Goal: Task Accomplishment & Management: Manage account settings

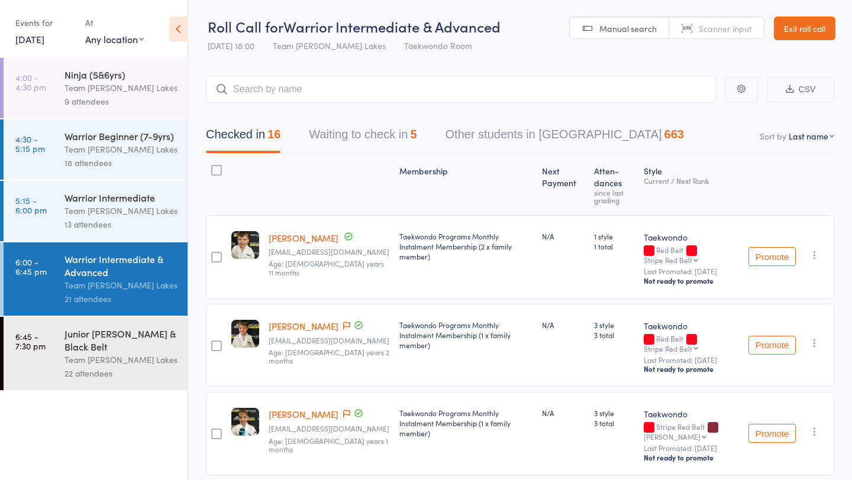
click at [44, 41] on link "[DATE]" at bounding box center [29, 39] width 29 height 13
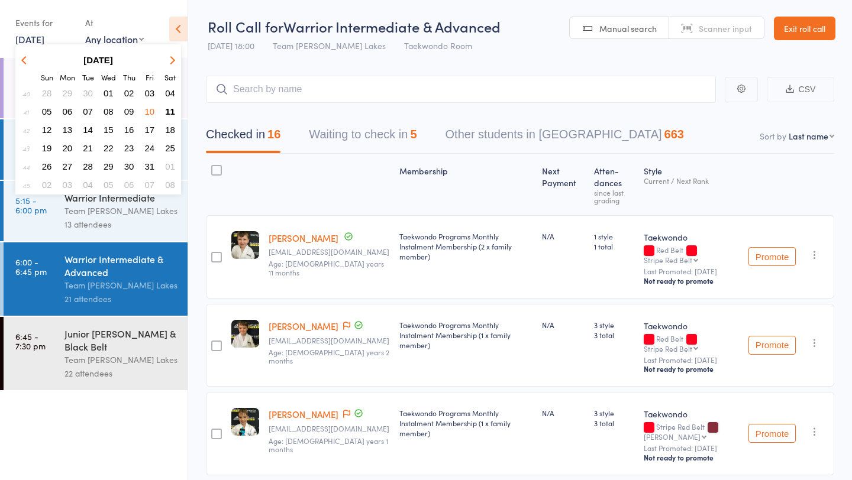
click at [173, 111] on span "11" at bounding box center [170, 111] width 10 height 10
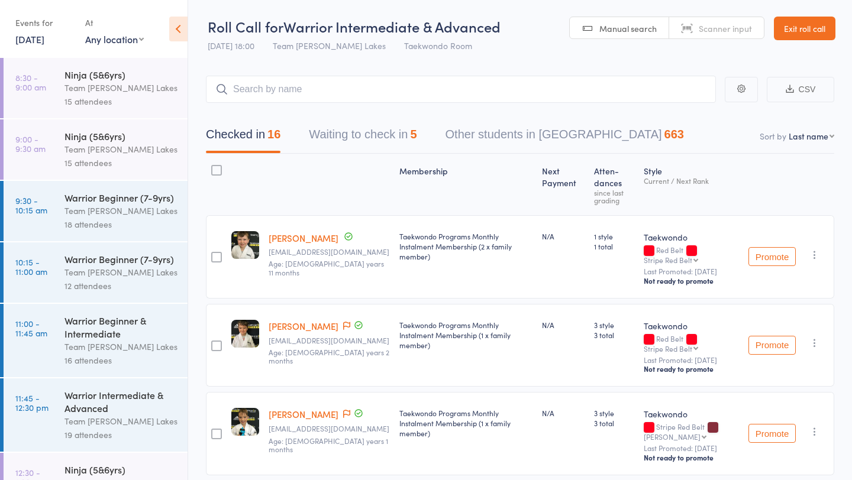
click at [86, 80] on div "Ninja (5&6yrs)" at bounding box center [120, 74] width 113 height 13
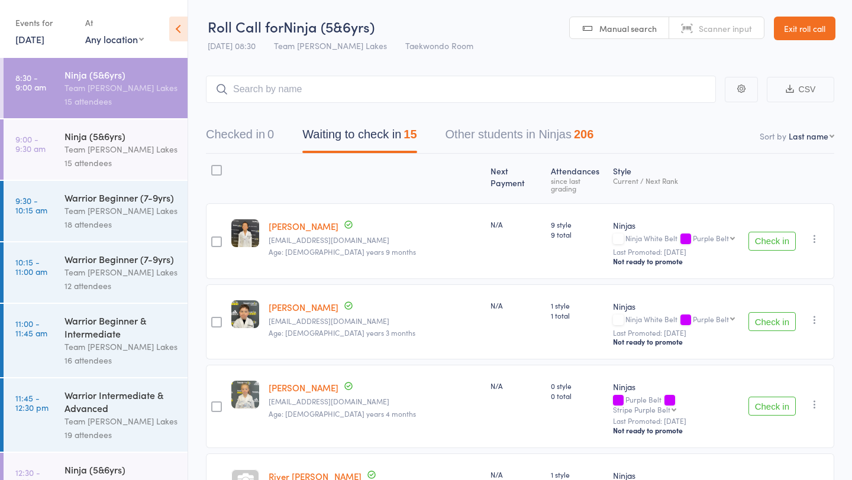
click at [814, 136] on select "First name Last name Birthday today? Behind on payments? Check in time Next pay…" at bounding box center [812, 136] width 46 height 12
select select "10"
click at [789, 130] on select "First name Last name Birthday today? Behind on payments? Check in time Next pay…" at bounding box center [812, 136] width 46 height 12
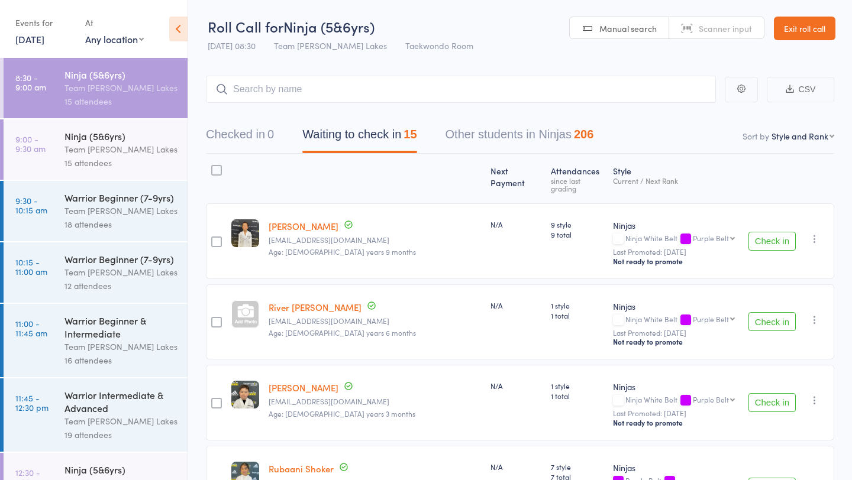
click at [772, 130] on select "First name Last name Birthday today? Behind on payments? Check in time Next pay…" at bounding box center [802, 136] width 63 height 12
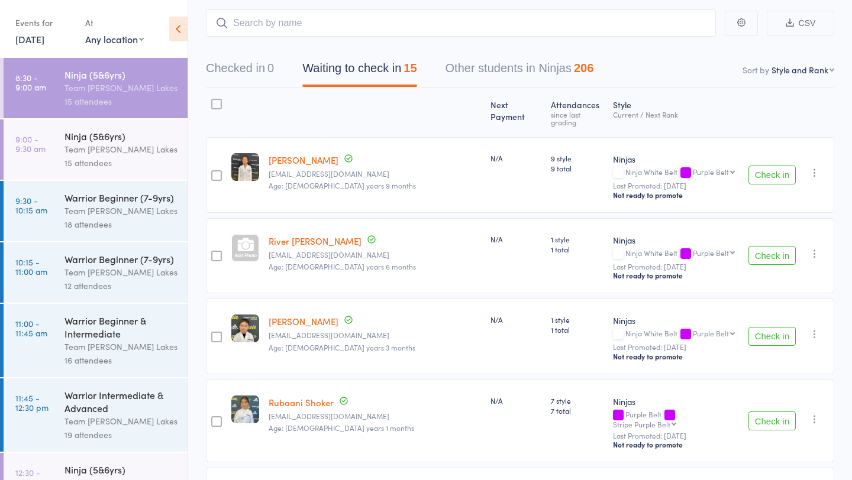
scroll to position [59, 0]
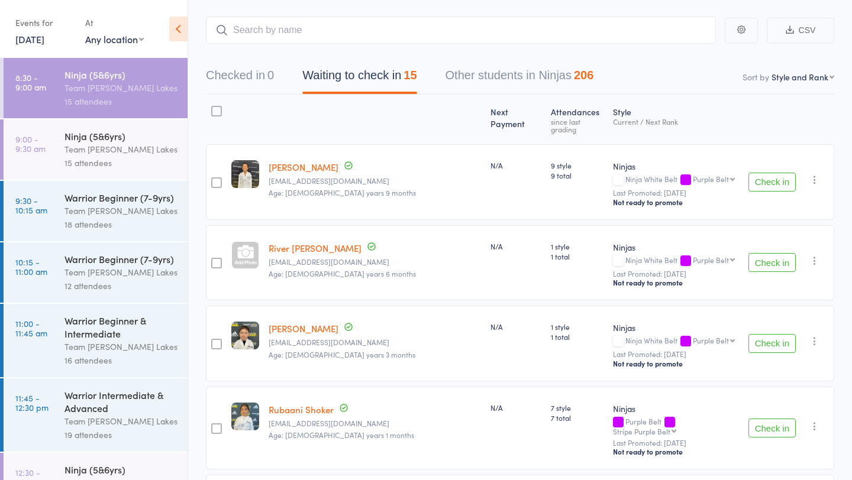
click at [62, 134] on link "9:00 - 9:30 am Ninja (5&6yrs) Team Carlo Taylors Lakes 15 attendees" at bounding box center [96, 150] width 184 height 60
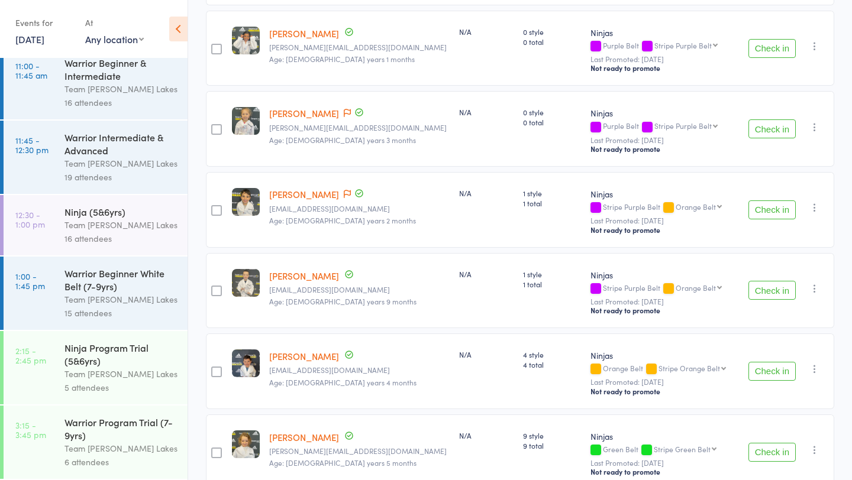
scroll to position [986, 0]
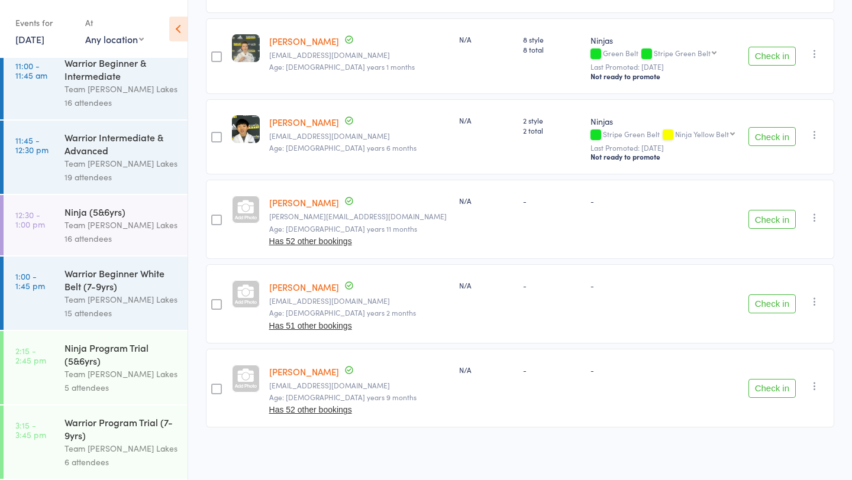
click at [315, 288] on link "Quinn Dalglish" at bounding box center [304, 287] width 70 height 12
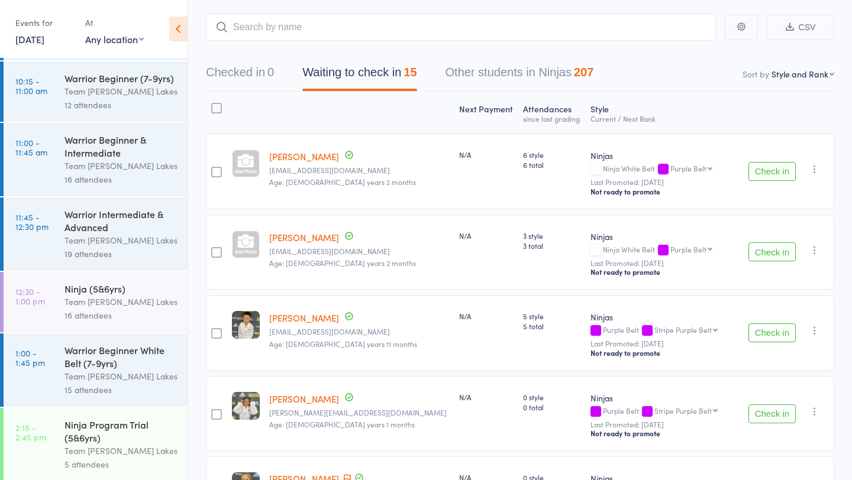
scroll to position [0, 0]
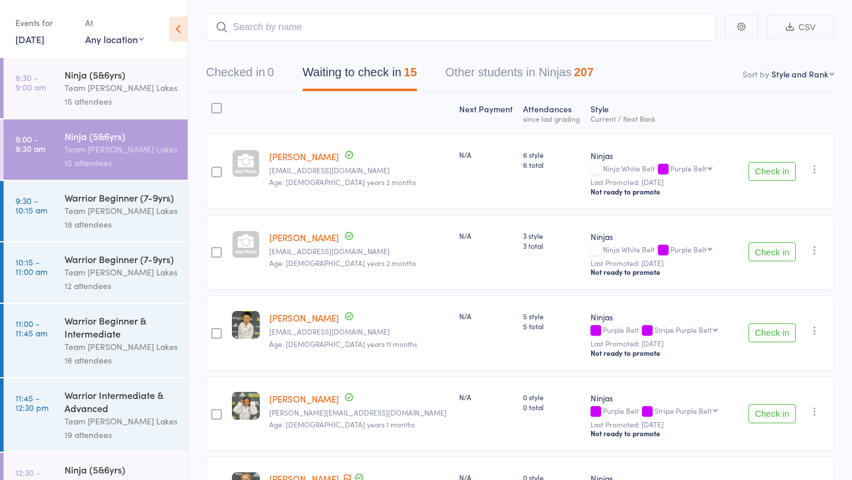
click at [90, 209] on div "Team [PERSON_NAME] Lakes" at bounding box center [120, 211] width 113 height 14
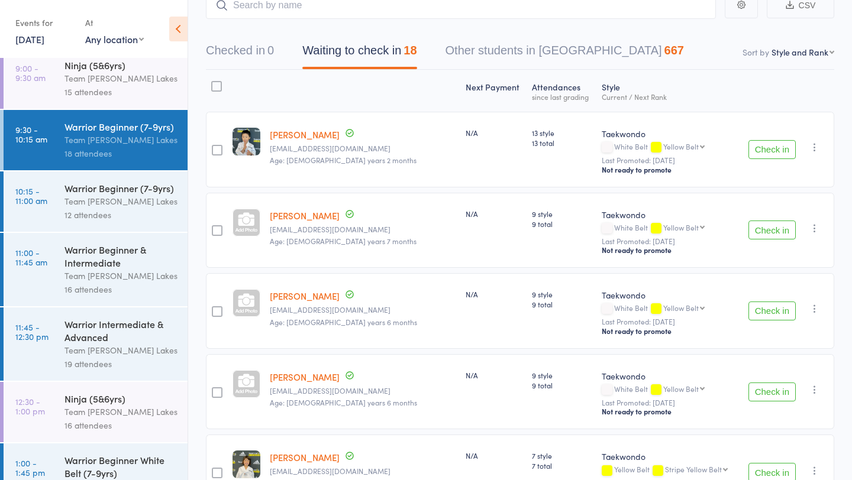
scroll to position [85, 0]
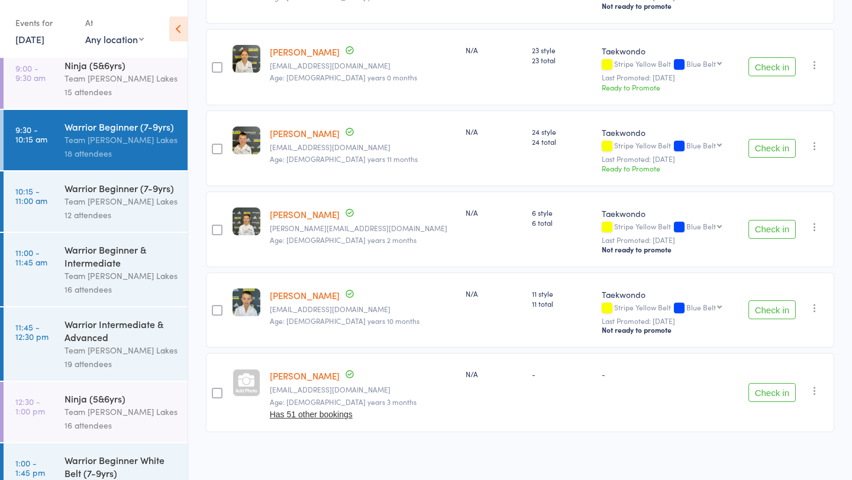
scroll to position [1228, 0]
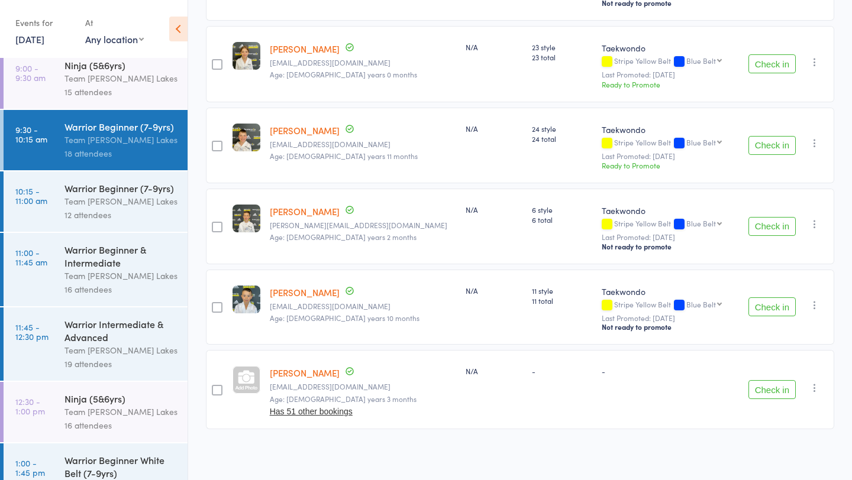
click at [90, 191] on div "Warrior Beginner (7-9yrs)" at bounding box center [120, 188] width 113 height 13
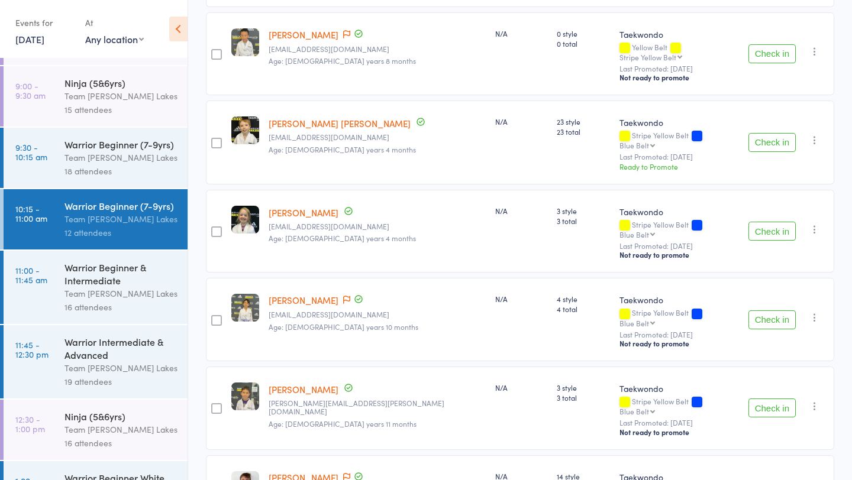
scroll to position [732, 0]
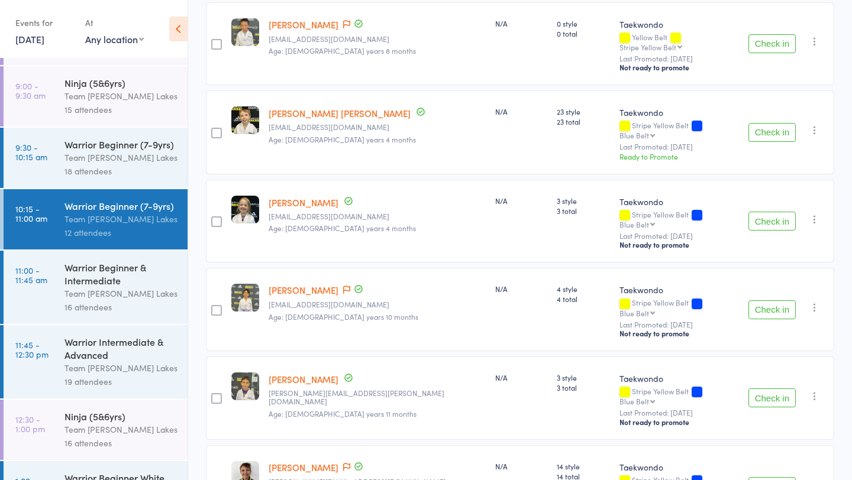
click at [75, 287] on div "Warrior Beginner & Intermediate" at bounding box center [120, 274] width 113 height 26
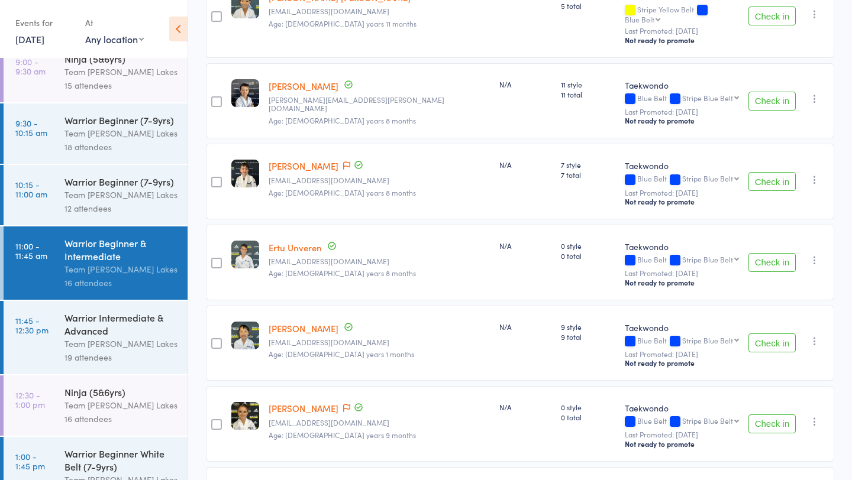
scroll to position [408, 0]
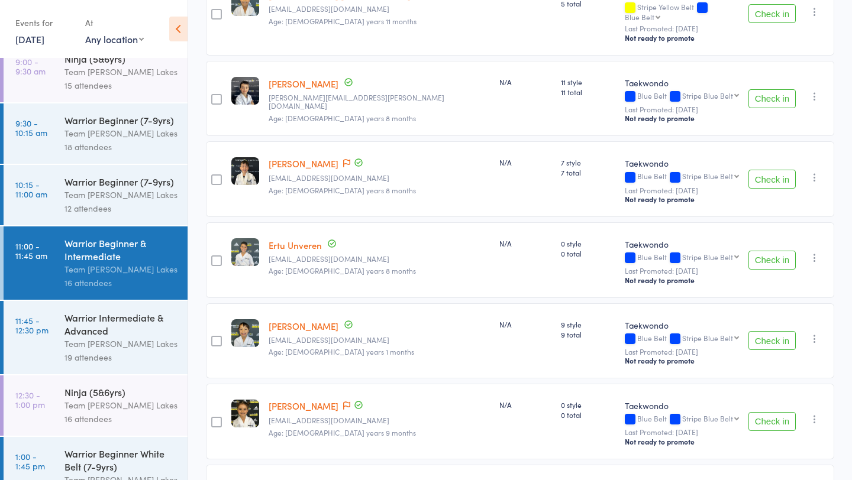
click at [816, 333] on icon "button" at bounding box center [815, 339] width 12 height 12
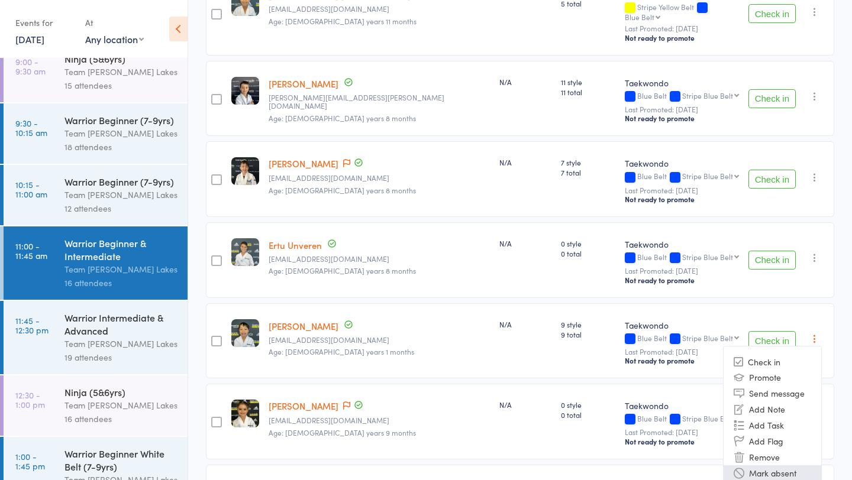
click at [776, 466] on li "Mark absent" at bounding box center [773, 474] width 98 height 16
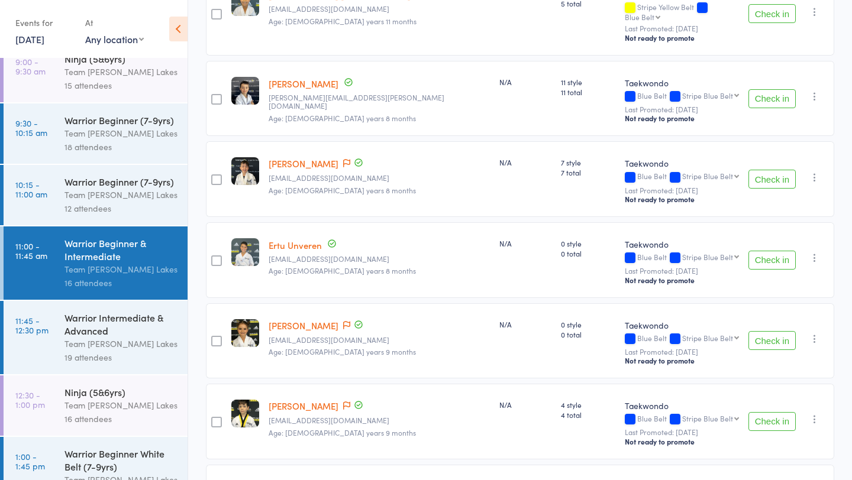
click at [66, 344] on div "Team [PERSON_NAME] Lakes" at bounding box center [120, 344] width 113 height 14
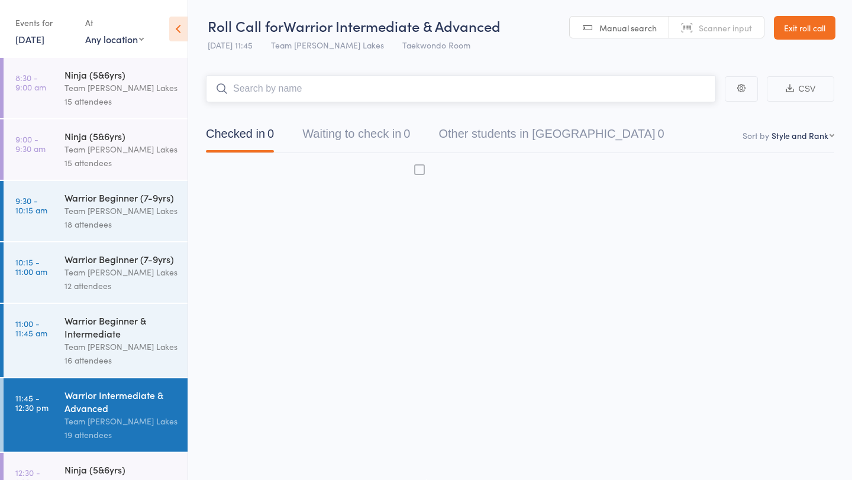
scroll to position [1, 0]
click at [74, 335] on div "Warrior Beginner & Intermediate" at bounding box center [120, 327] width 113 height 26
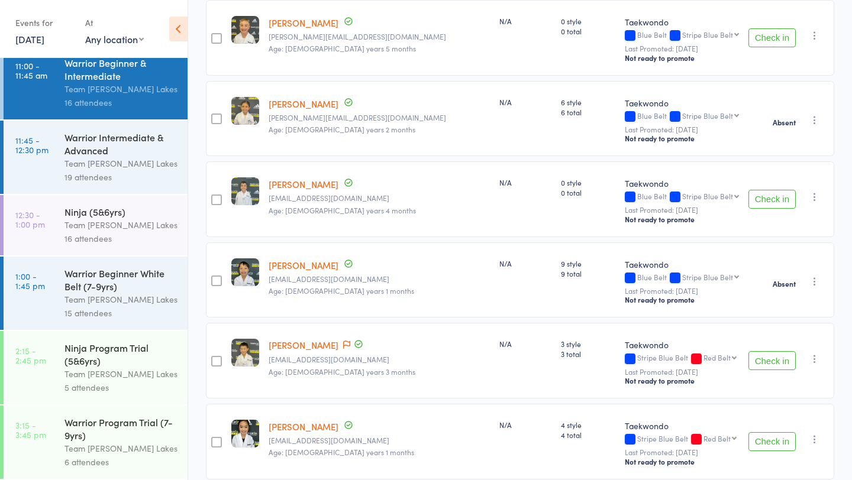
scroll to position [1055, 0]
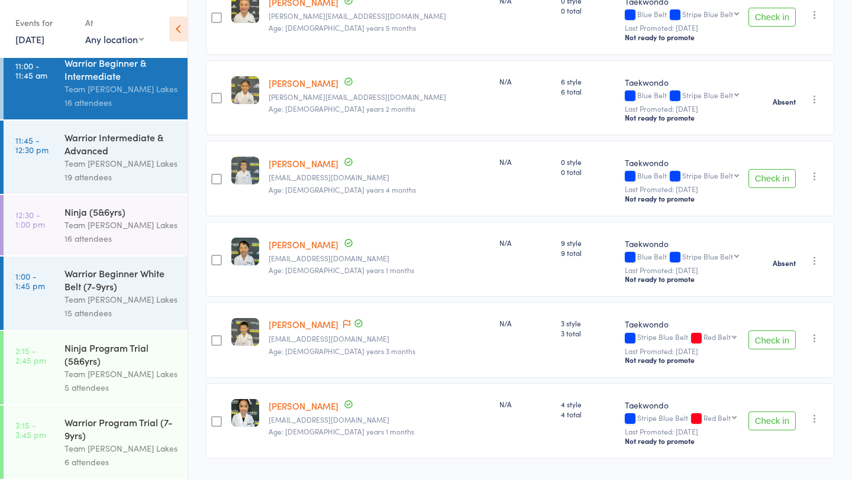
click at [98, 173] on div "19 attendees" at bounding box center [120, 177] width 113 height 14
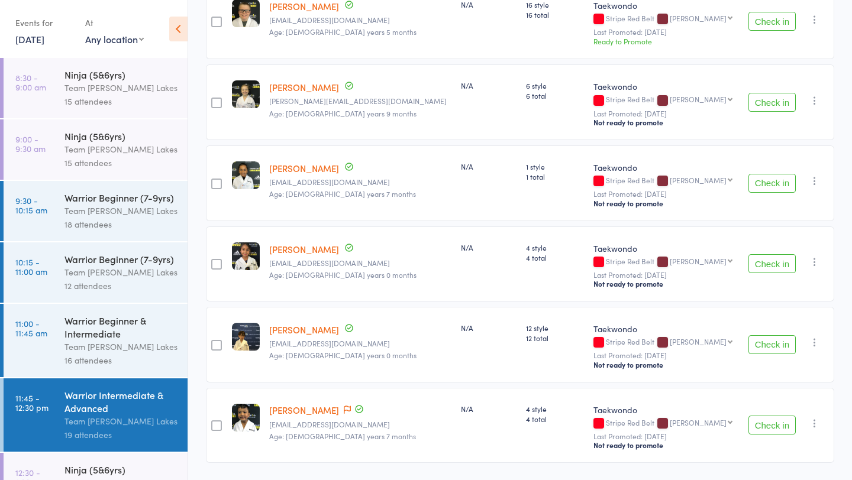
scroll to position [1298, 0]
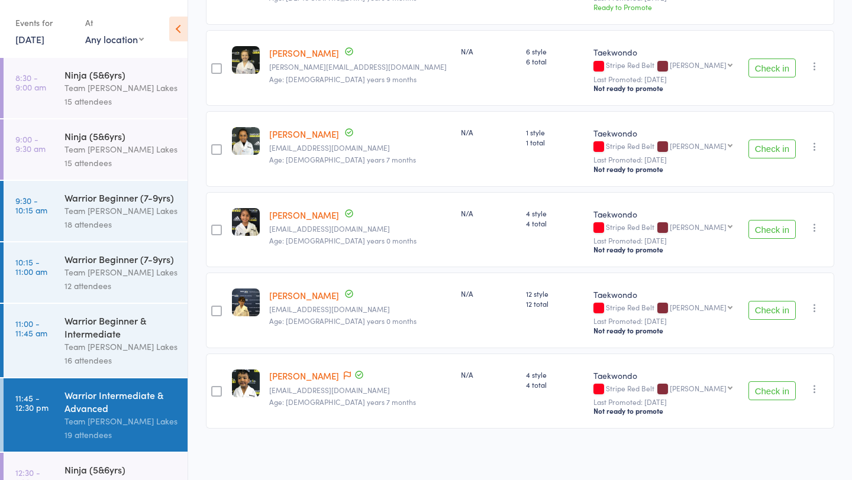
click at [815, 390] on icon "button" at bounding box center [815, 389] width 12 height 12
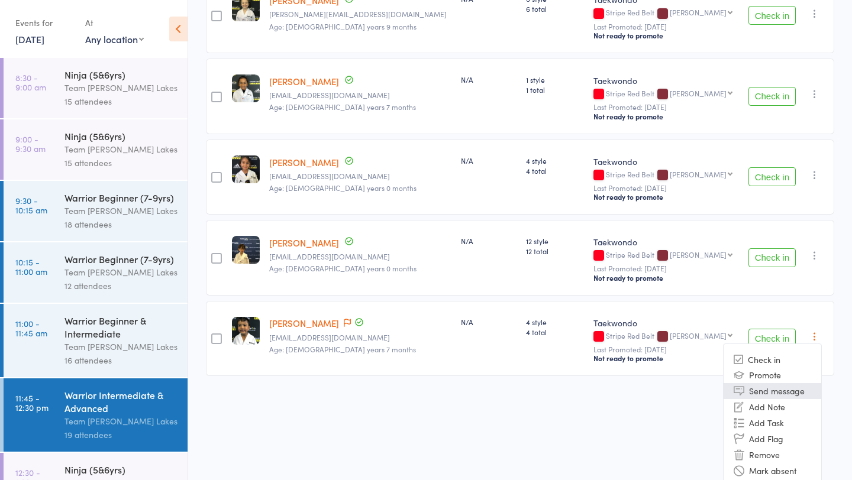
scroll to position [1357, 0]
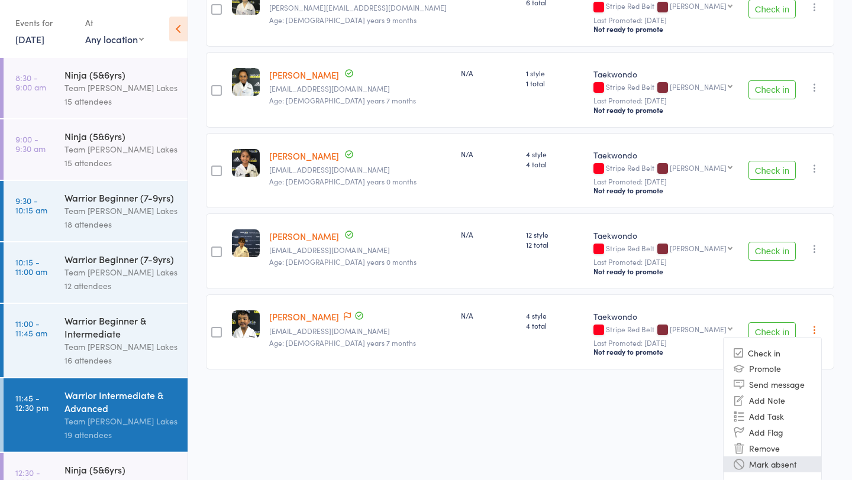
click at [785, 465] on li "Mark absent" at bounding box center [773, 465] width 98 height 16
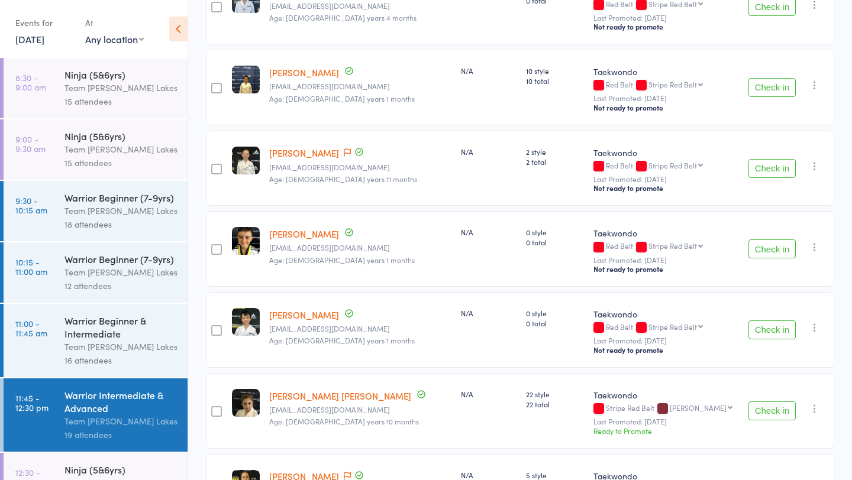
scroll to position [700, 0]
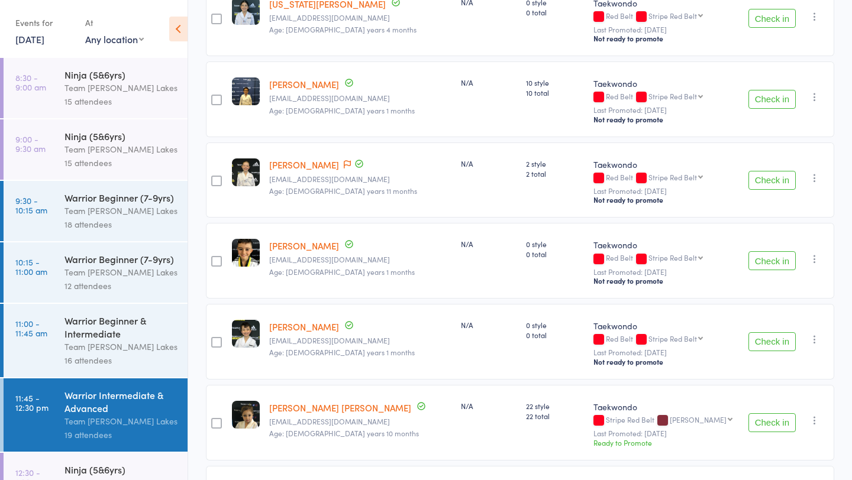
click at [815, 177] on icon "button" at bounding box center [815, 178] width 12 height 12
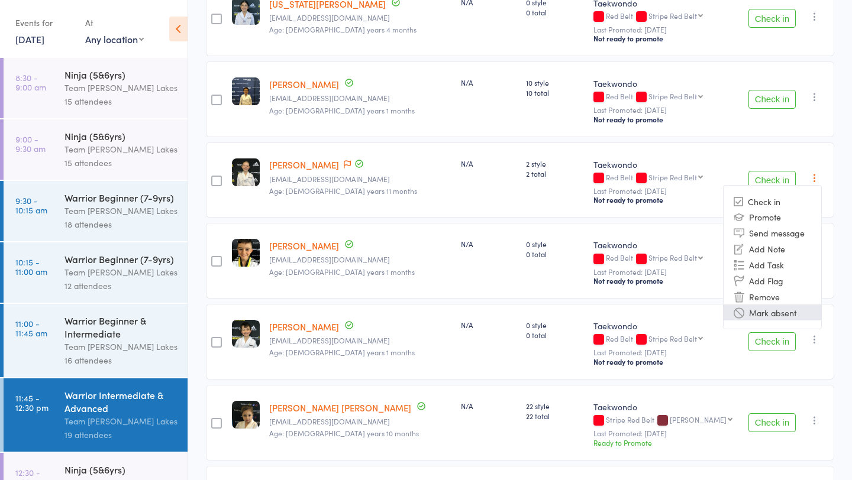
click at [789, 312] on li "Mark absent" at bounding box center [773, 313] width 98 height 16
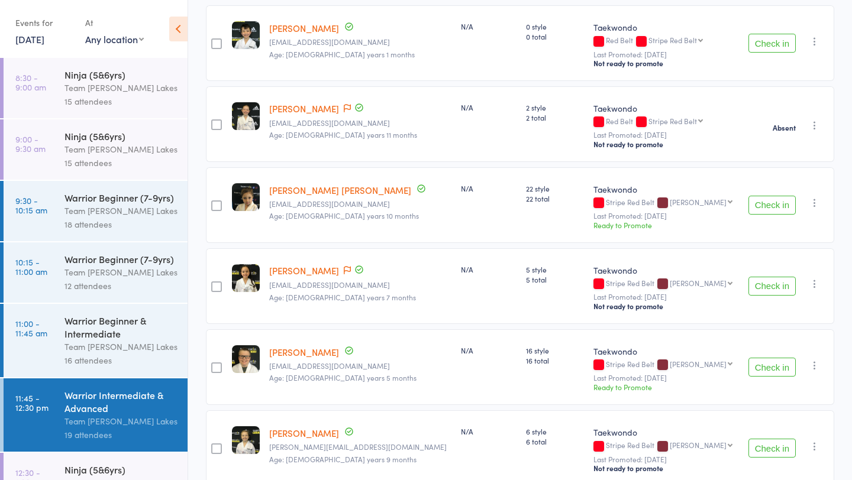
scroll to position [921, 0]
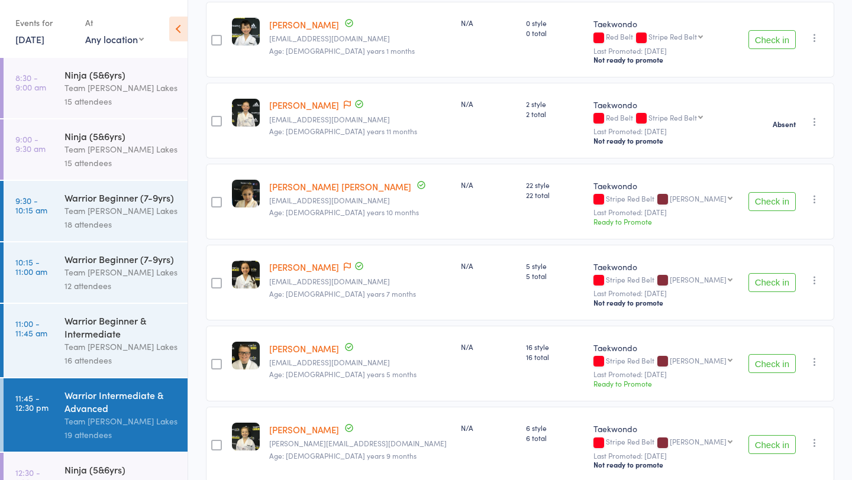
click at [814, 198] on icon "button" at bounding box center [815, 199] width 12 height 12
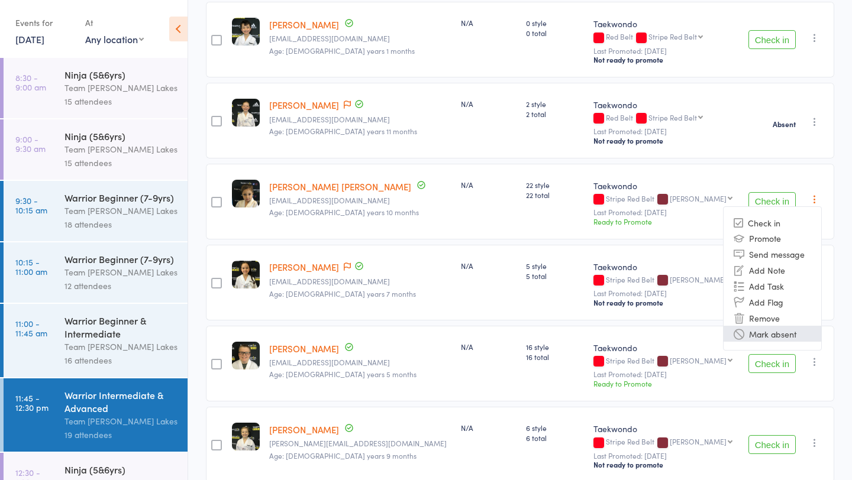
click at [799, 330] on li "Mark absent" at bounding box center [773, 334] width 98 height 16
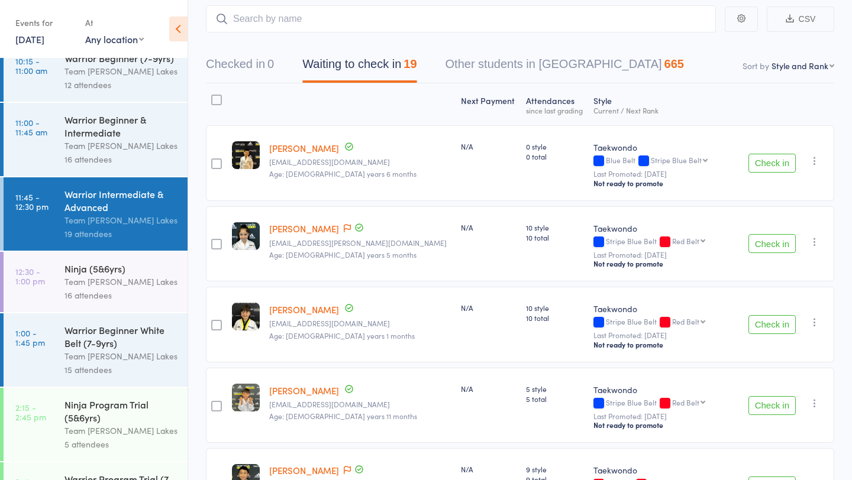
scroll to position [262, 0]
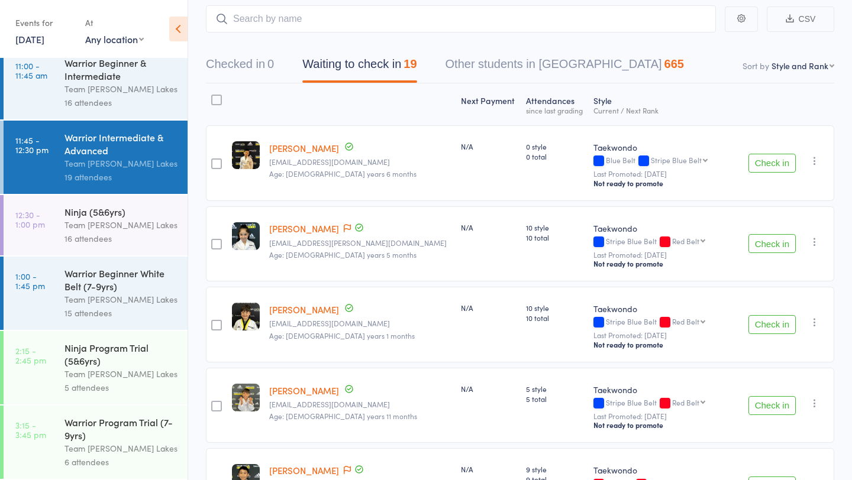
click at [112, 201] on div "Ninja (5&6yrs) Team Carlo Taylors Lakes 16 attendees" at bounding box center [125, 225] width 123 height 60
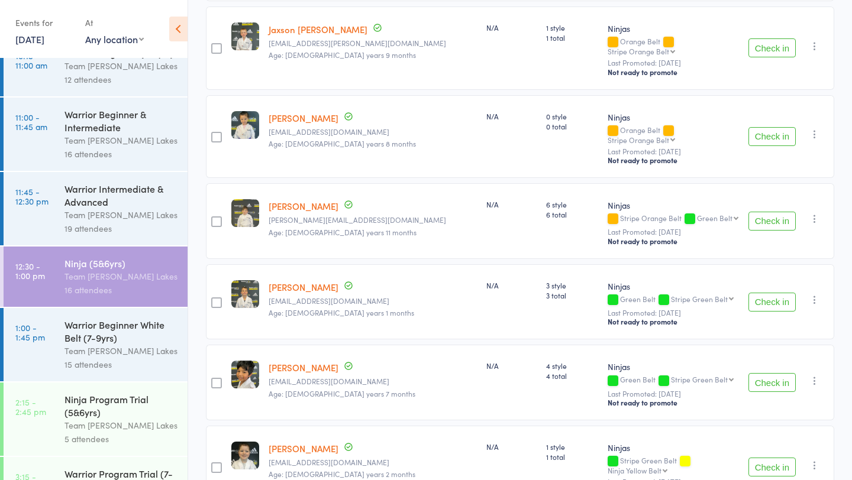
scroll to position [1055, 0]
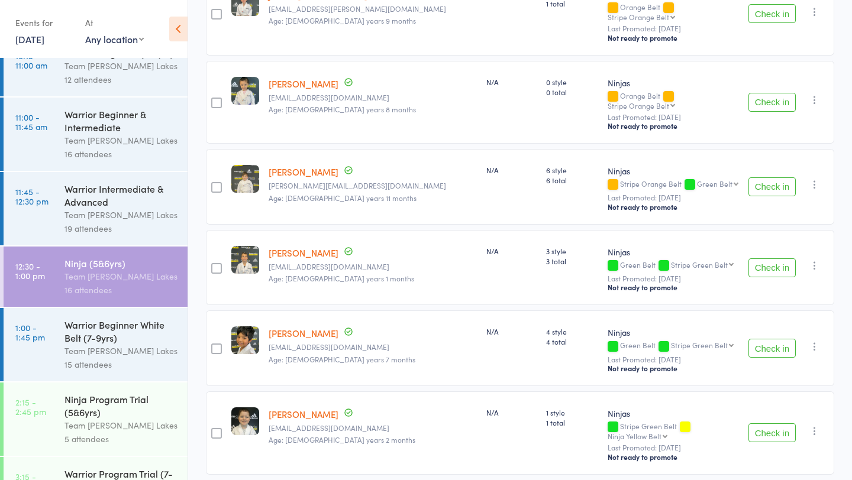
click at [76, 351] on div "Team [PERSON_NAME] Lakes" at bounding box center [120, 351] width 113 height 14
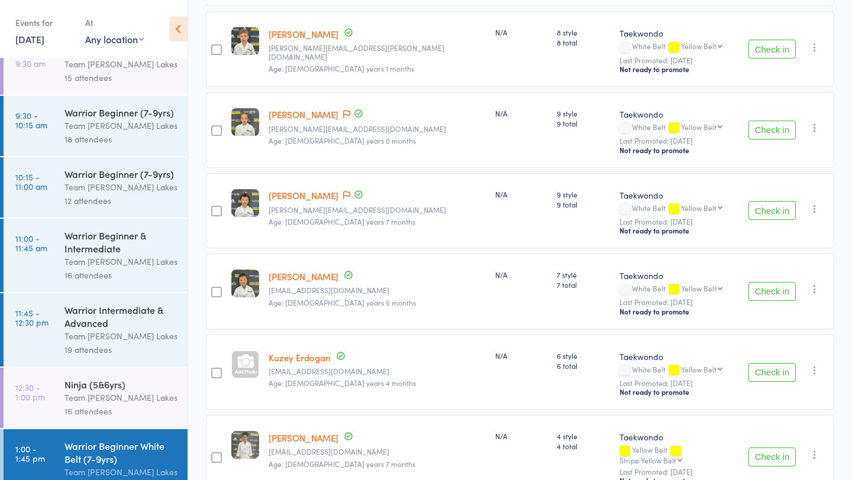
scroll to position [514, 0]
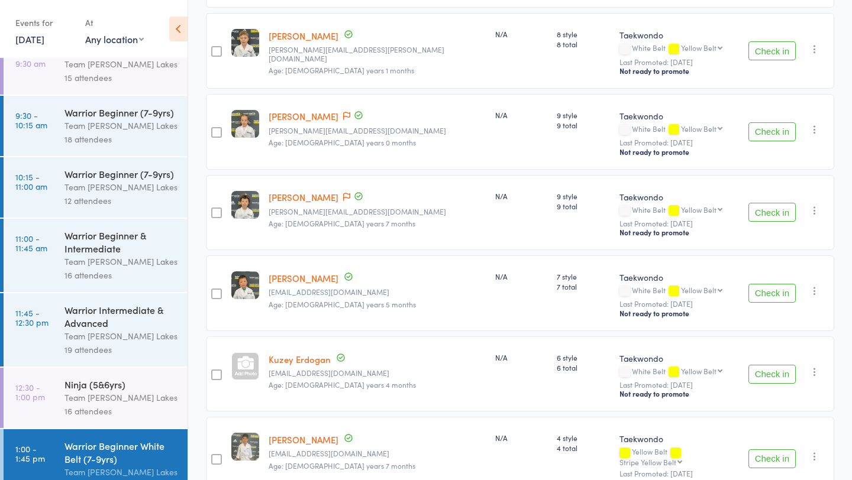
click at [490, 321] on div "N/A" at bounding box center [520, 294] width 61 height 76
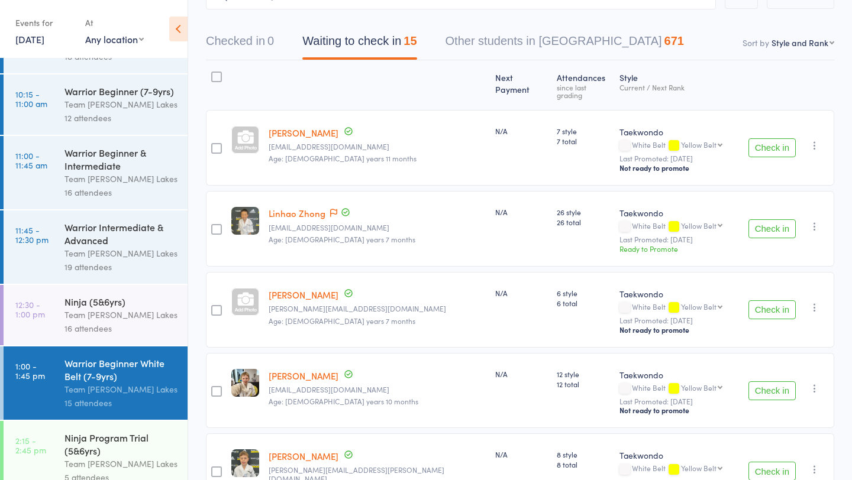
scroll to position [262, 0]
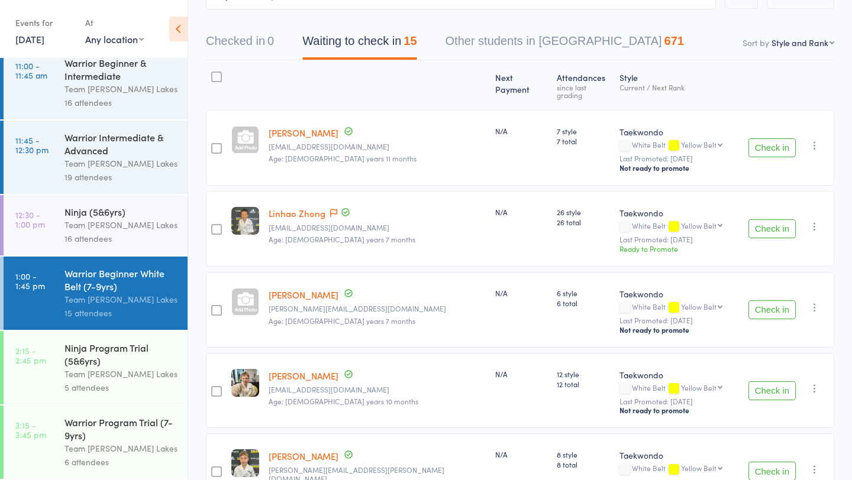
click at [116, 363] on div "Ninja Program Trial (5&6yrs)" at bounding box center [120, 354] width 113 height 26
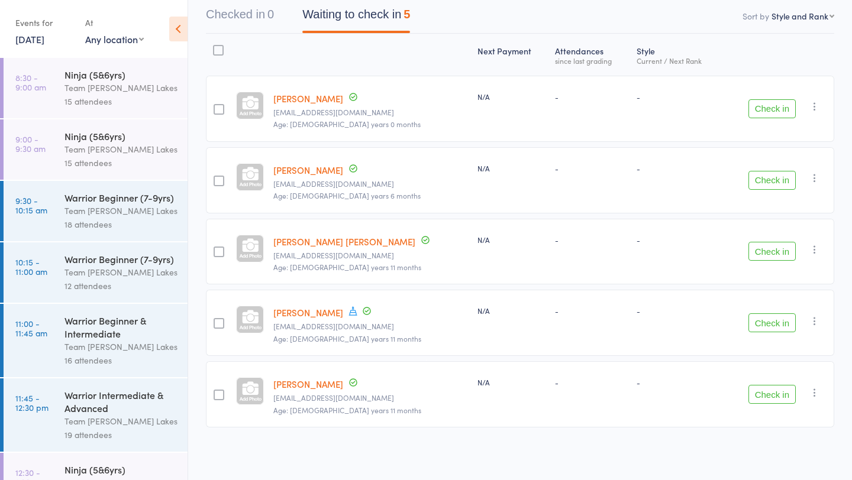
scroll to position [262, 0]
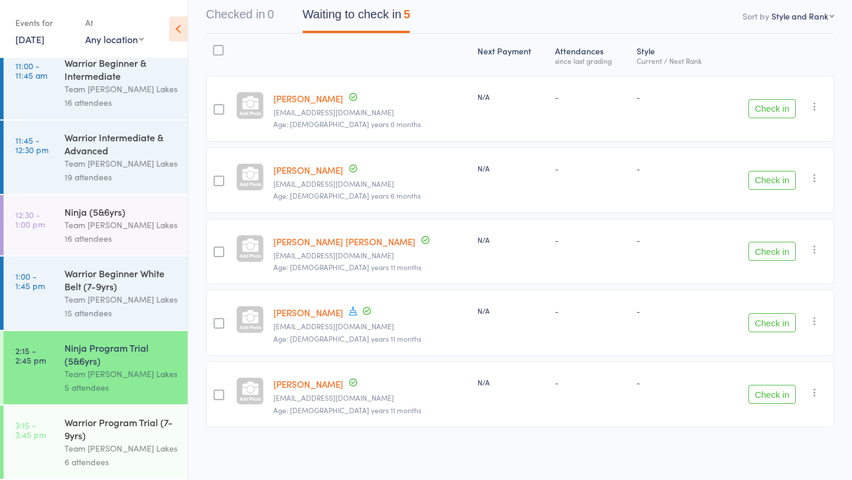
click at [94, 422] on div "Warrior Program Trial (7-9yrs)" at bounding box center [120, 429] width 113 height 26
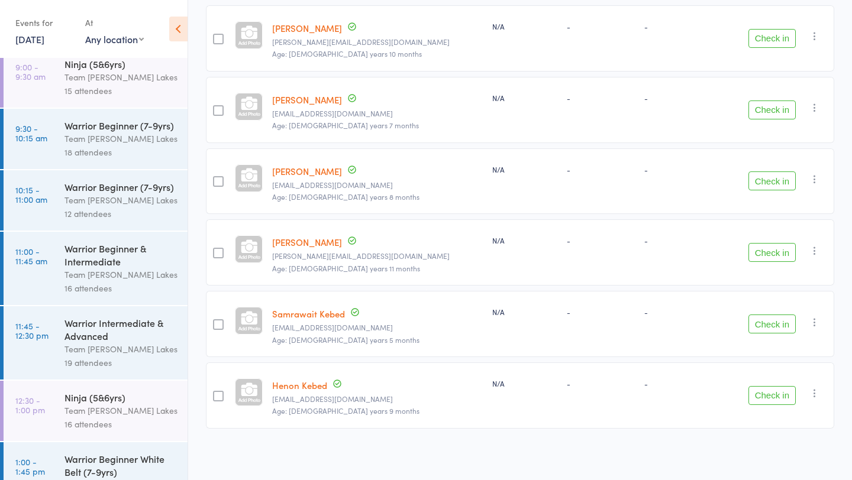
scroll to position [189, 0]
click at [313, 320] on link "Samrawait Kebed" at bounding box center [308, 315] width 73 height 12
click at [304, 103] on link "Avery Tran" at bounding box center [307, 101] width 70 height 12
click at [301, 317] on link "Samrawait Kebed" at bounding box center [308, 315] width 73 height 12
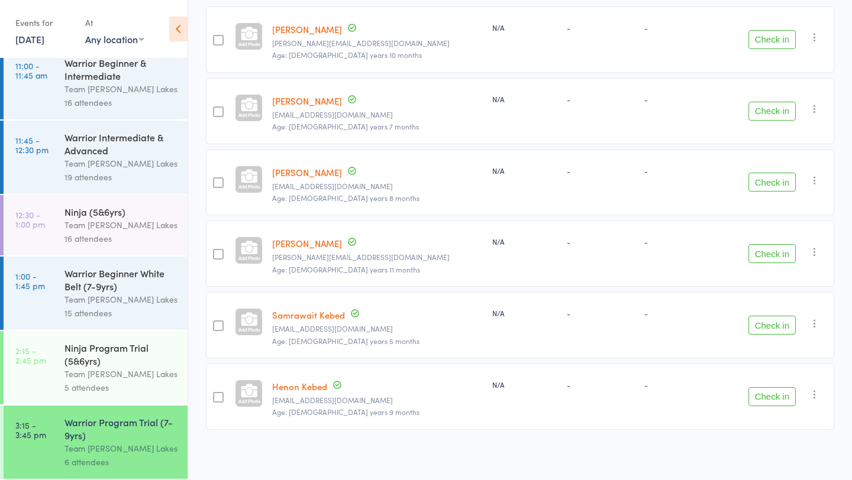
click at [102, 359] on div "Ninja Program Trial (5&6yrs)" at bounding box center [120, 354] width 113 height 26
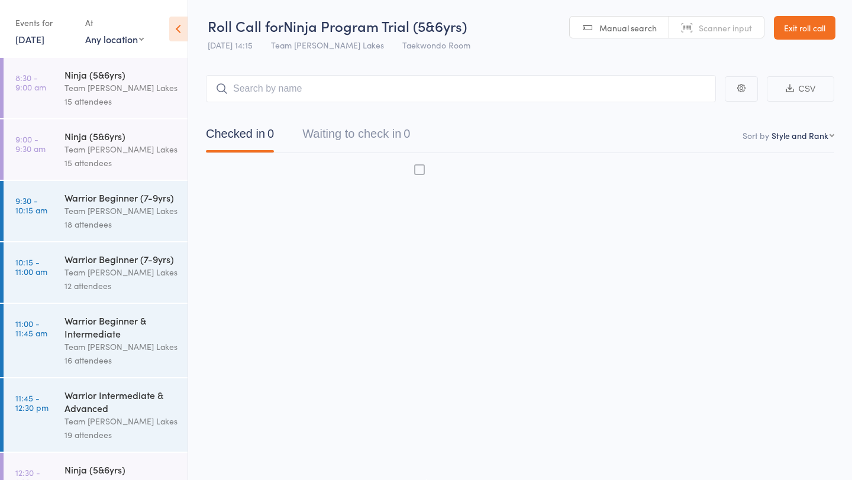
scroll to position [1, 0]
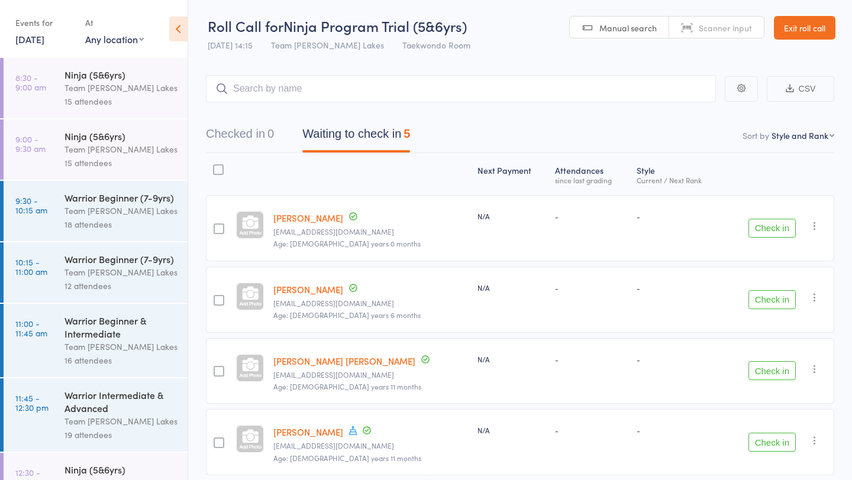
click at [292, 293] on link "Cruz Truda" at bounding box center [308, 289] width 70 height 12
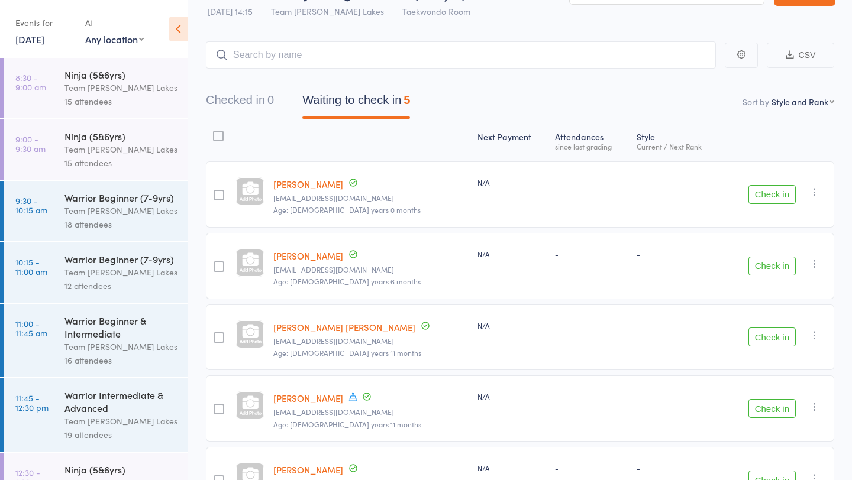
scroll to position [47, 0]
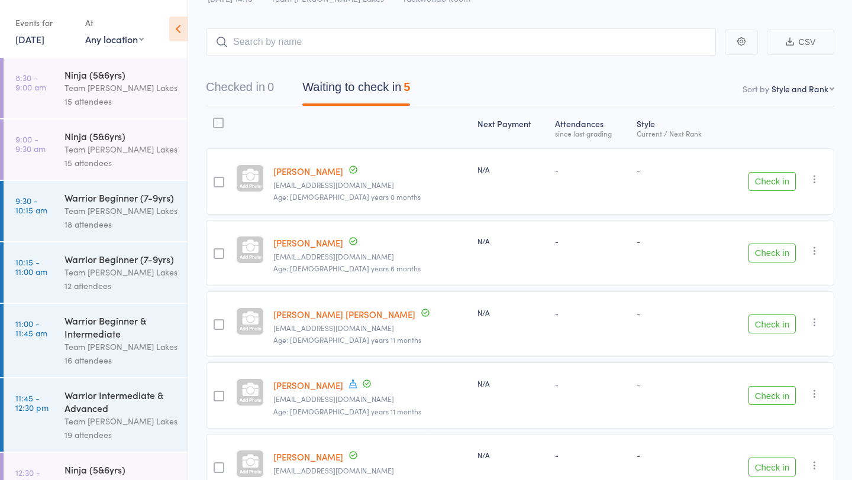
click at [313, 313] on link "[PERSON_NAME] [PERSON_NAME]" at bounding box center [344, 314] width 142 height 12
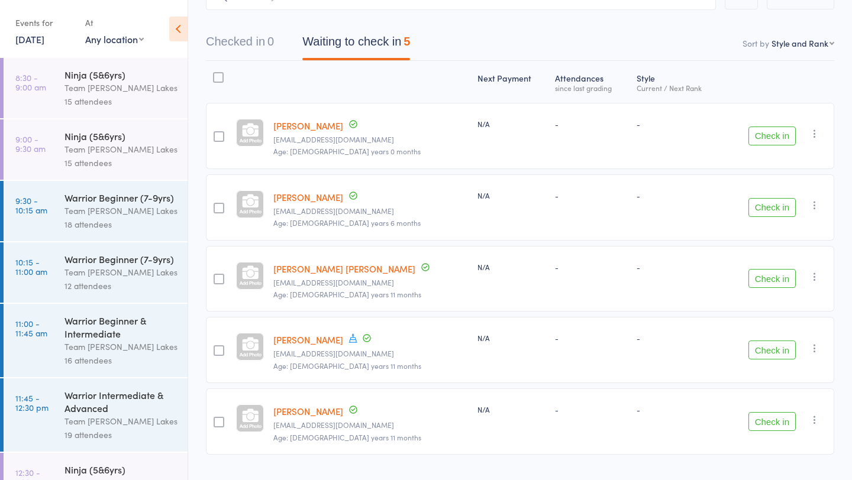
scroll to position [120, 0]
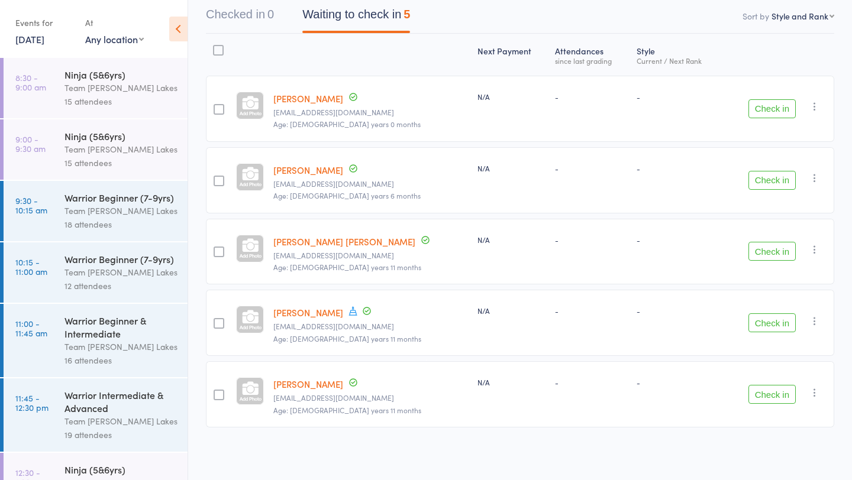
click at [312, 311] on link "Jagraj Singh" at bounding box center [308, 312] width 70 height 12
click at [321, 388] on link "Arush Debnath" at bounding box center [308, 384] width 70 height 12
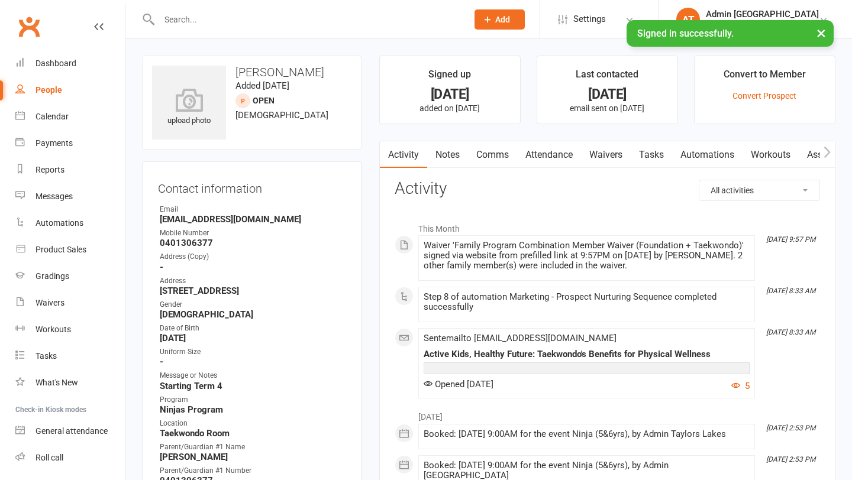
click at [447, 153] on link "Notes" at bounding box center [447, 154] width 41 height 27
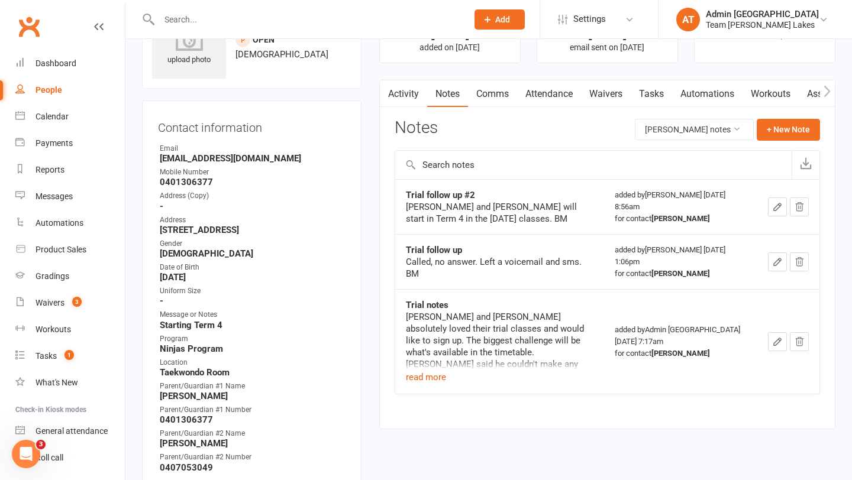
scroll to position [82, 0]
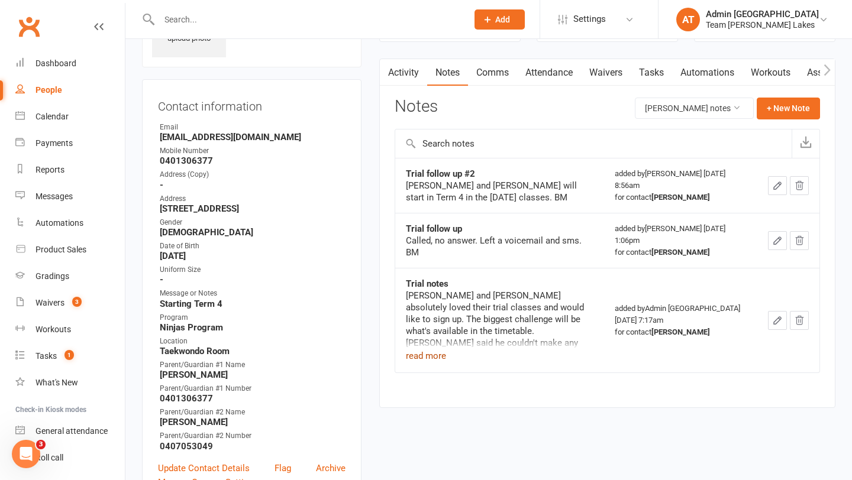
click at [433, 354] on button "read more" at bounding box center [426, 356] width 40 height 14
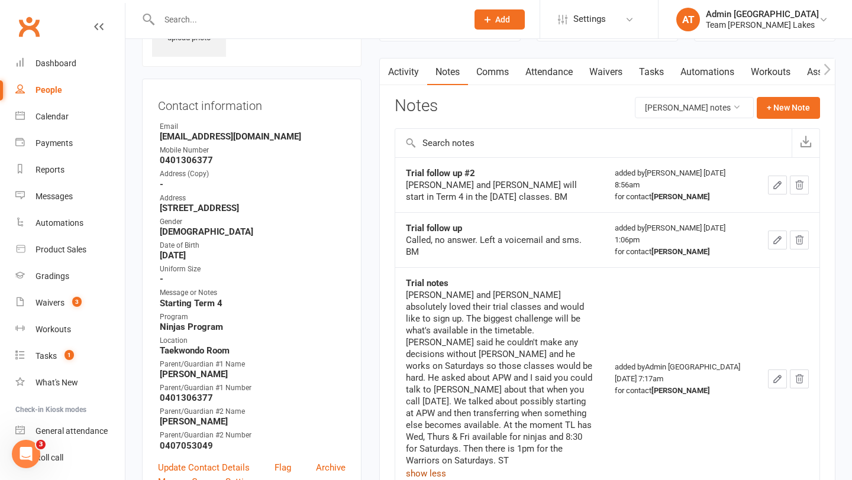
scroll to position [0, 0]
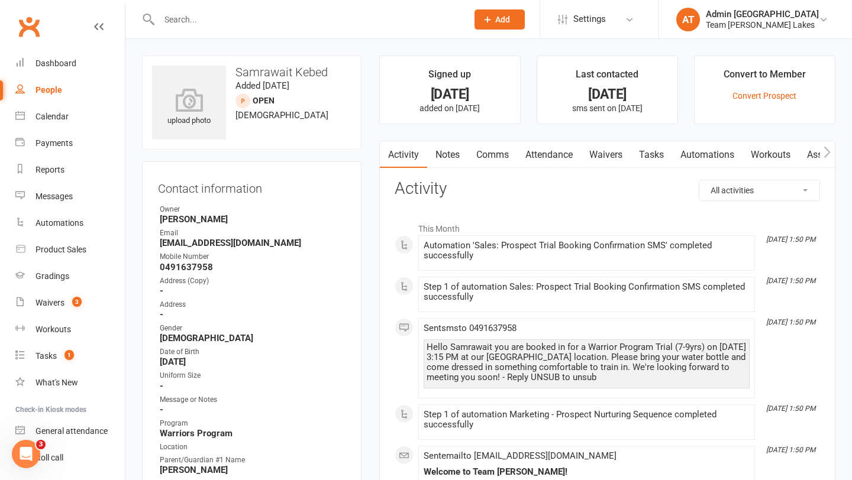
click at [615, 156] on link "Waivers" at bounding box center [606, 154] width 50 height 27
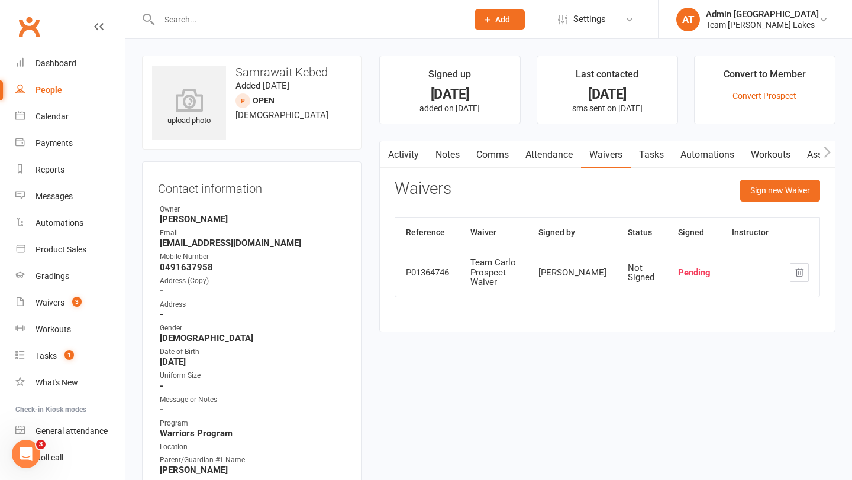
click at [409, 157] on link "Activity" at bounding box center [403, 154] width 47 height 27
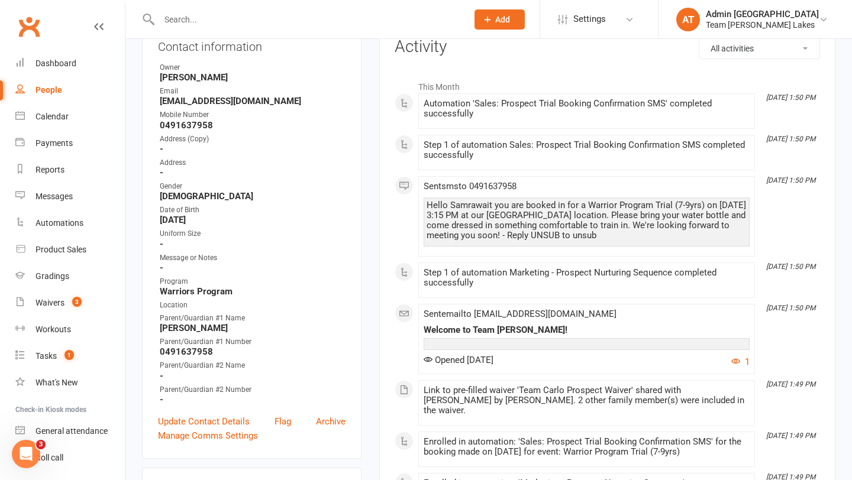
scroll to position [148, 0]
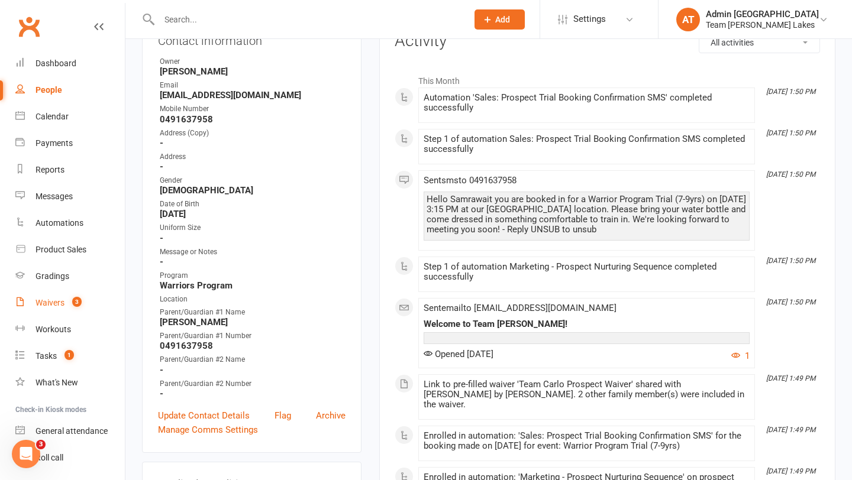
click at [44, 303] on div "Waivers" at bounding box center [49, 302] width 29 height 9
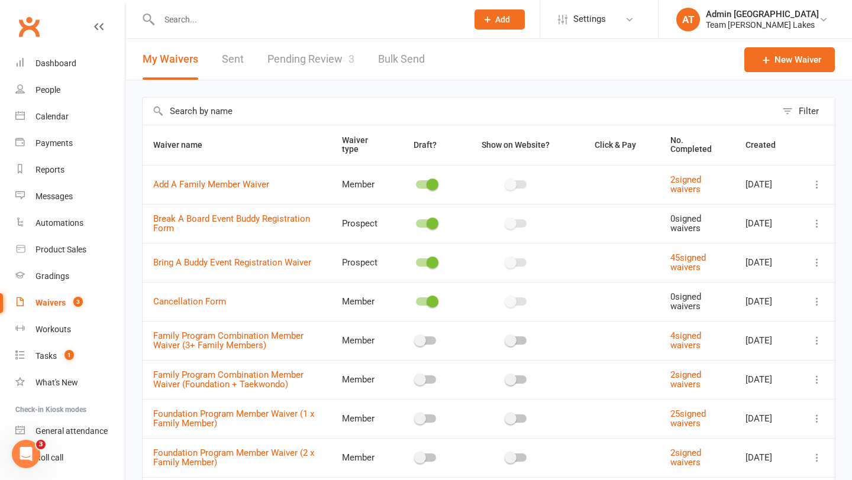
click at [315, 59] on link "Pending Review 3" at bounding box center [310, 59] width 87 height 41
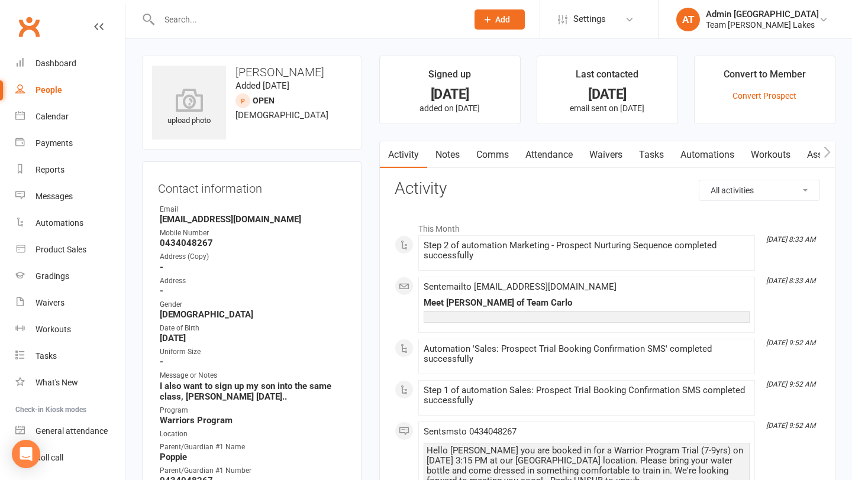
click at [609, 159] on link "Waivers" at bounding box center [606, 154] width 50 height 27
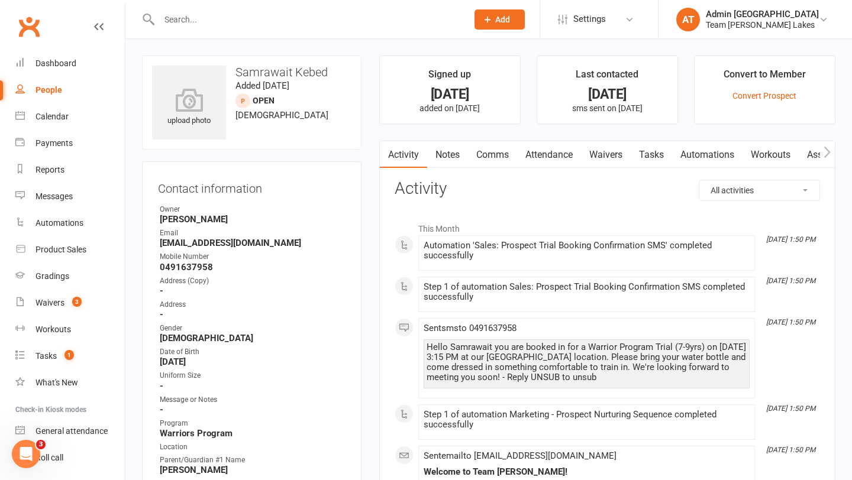
click at [605, 154] on link "Waivers" at bounding box center [606, 154] width 50 height 27
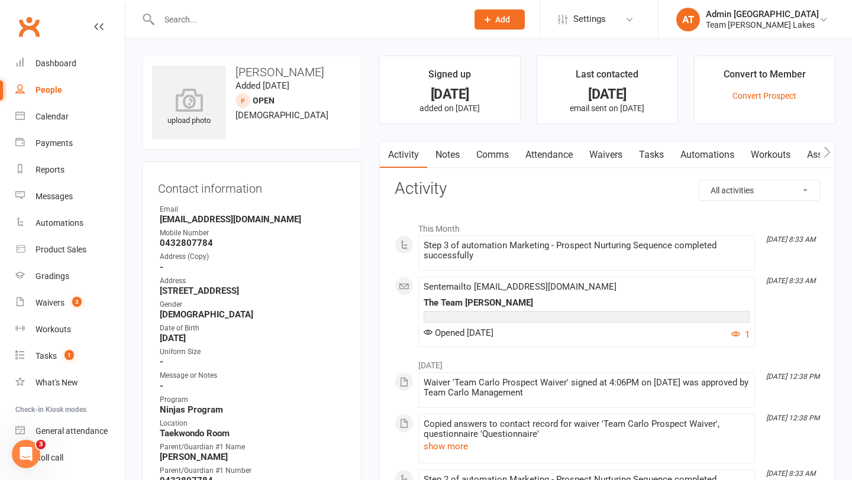
click at [602, 151] on link "Waivers" at bounding box center [606, 154] width 50 height 27
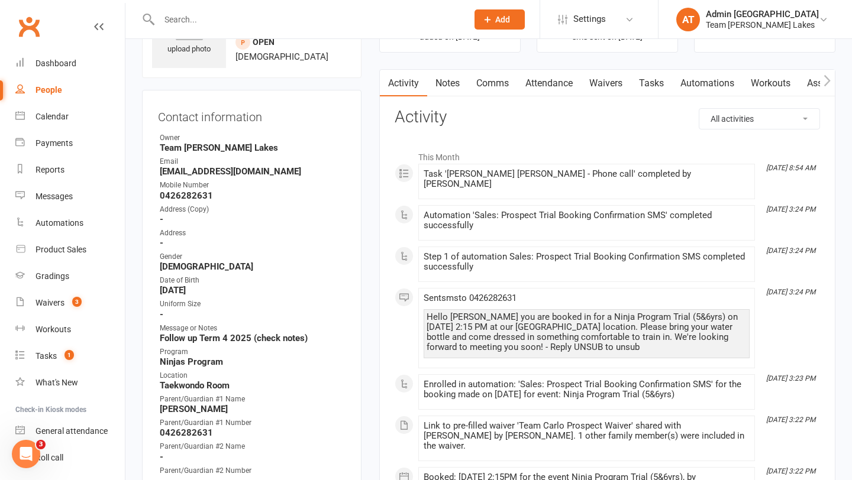
scroll to position [41, 0]
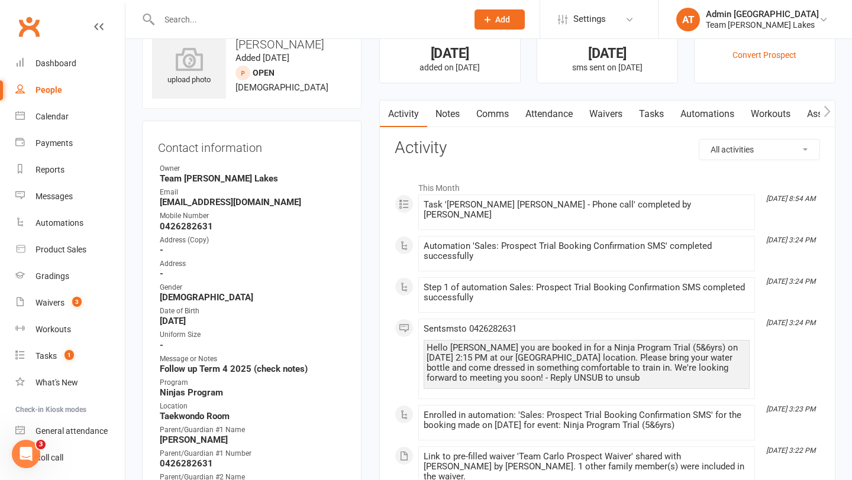
click at [618, 111] on link "Waivers" at bounding box center [606, 114] width 50 height 27
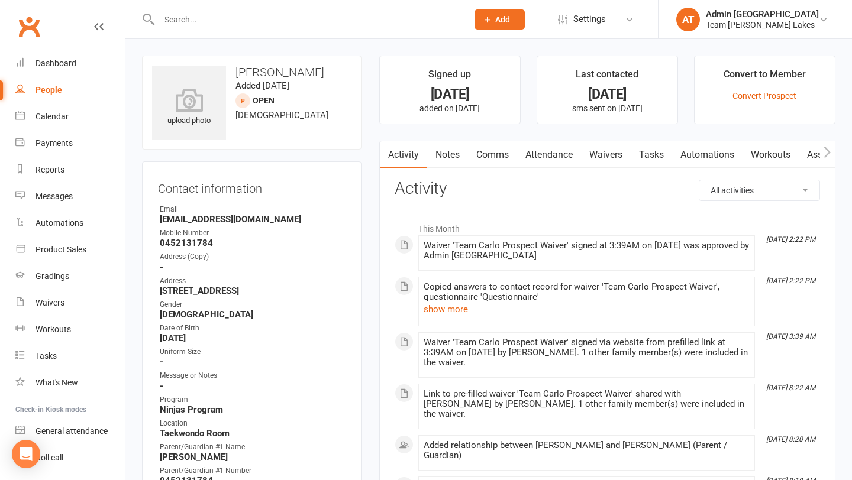
click at [618, 151] on link "Waivers" at bounding box center [606, 154] width 50 height 27
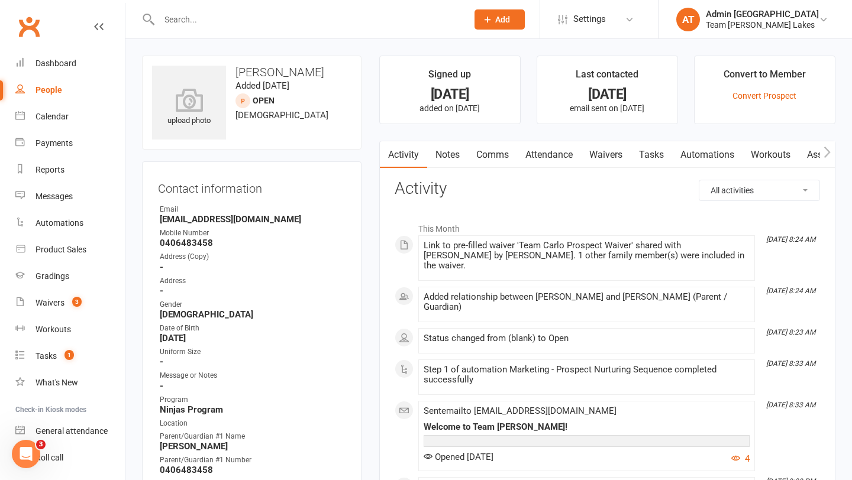
click at [606, 153] on link "Waivers" at bounding box center [606, 154] width 50 height 27
